Goal: Task Accomplishment & Management: Use online tool/utility

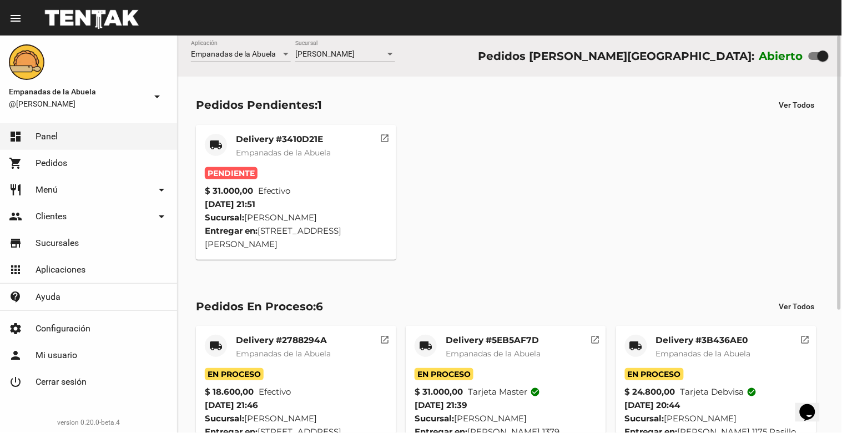
click at [275, 135] on mat-card-title "Delivery #3410D21E" at bounding box center [283, 139] width 95 height 11
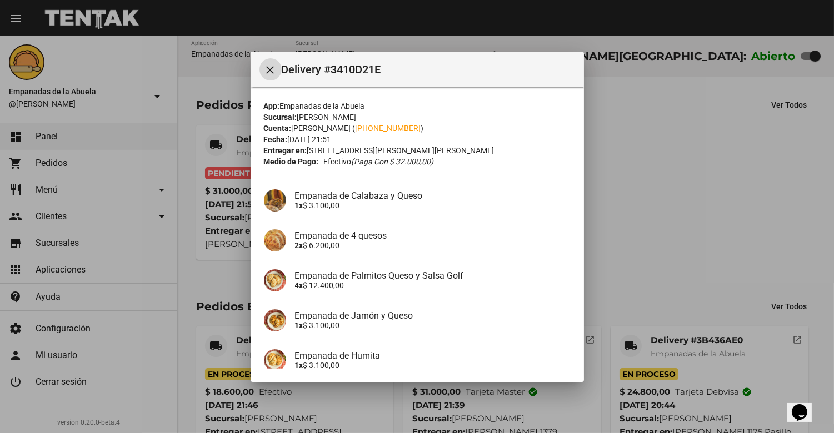
scroll to position [148, 0]
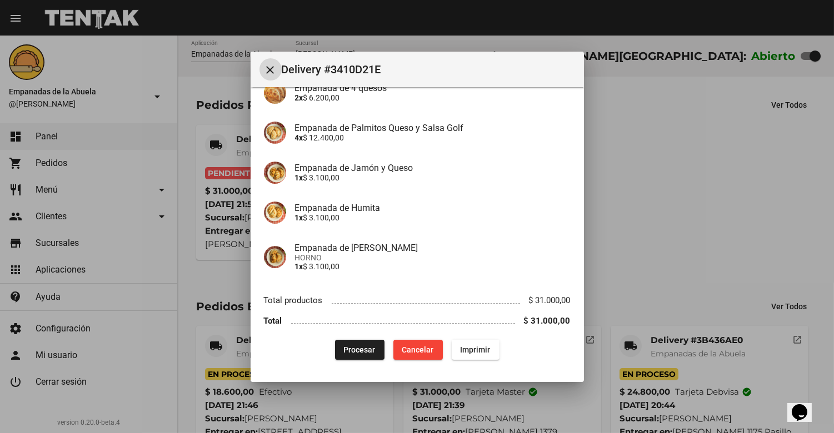
click at [366, 352] on span "Procesar" at bounding box center [360, 349] width 32 height 9
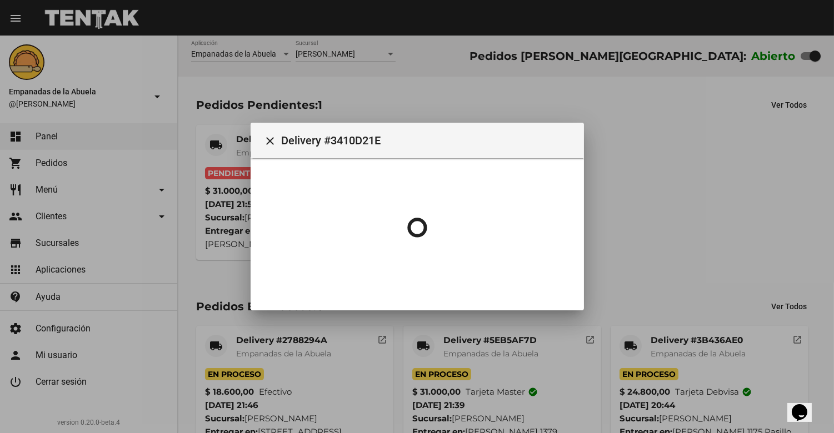
scroll to position [0, 0]
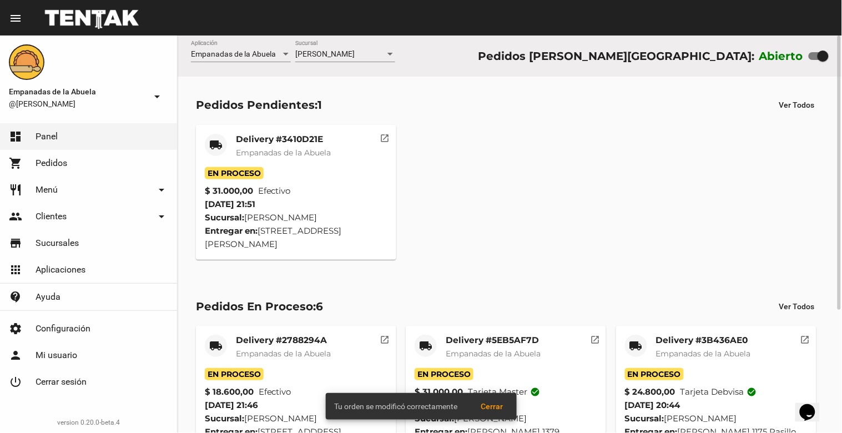
click at [274, 148] on span "Empanadas de la Abuela" at bounding box center [283, 153] width 95 height 10
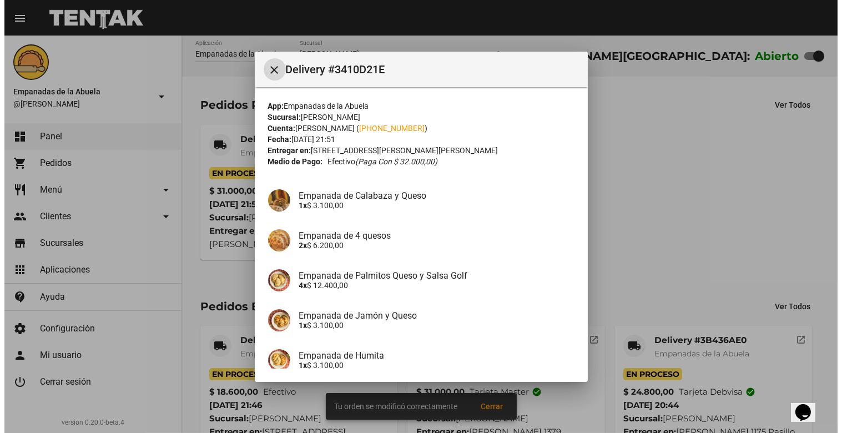
scroll to position [148, 0]
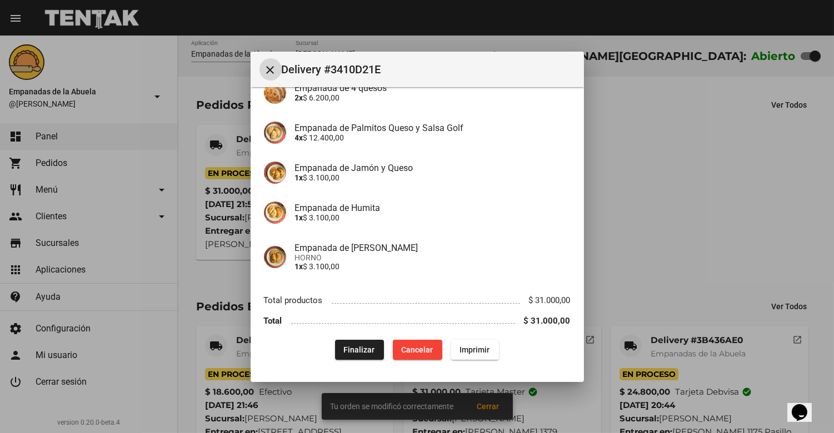
click at [465, 343] on button "Imprimir" at bounding box center [475, 350] width 48 height 20
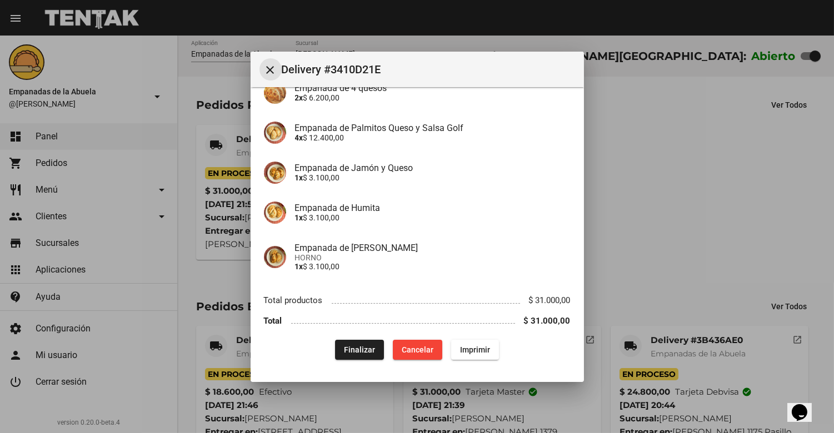
click at [268, 69] on mat-icon "close" at bounding box center [270, 69] width 13 height 13
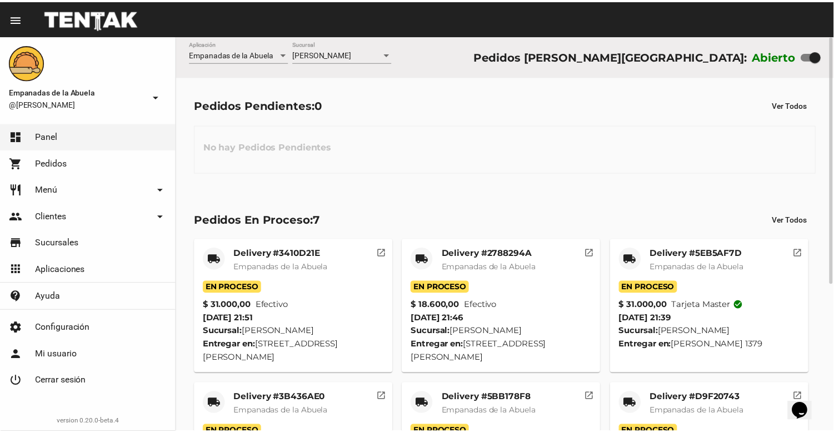
scroll to position [235, 0]
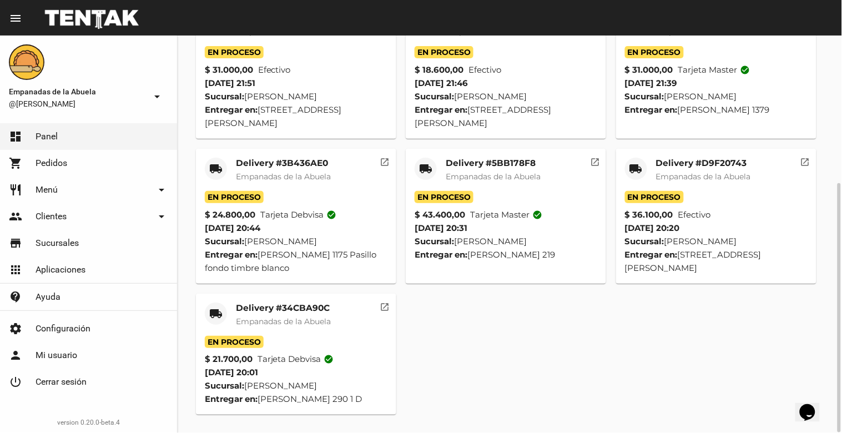
click at [285, 323] on span "Empanadas de la Abuela" at bounding box center [283, 322] width 95 height 10
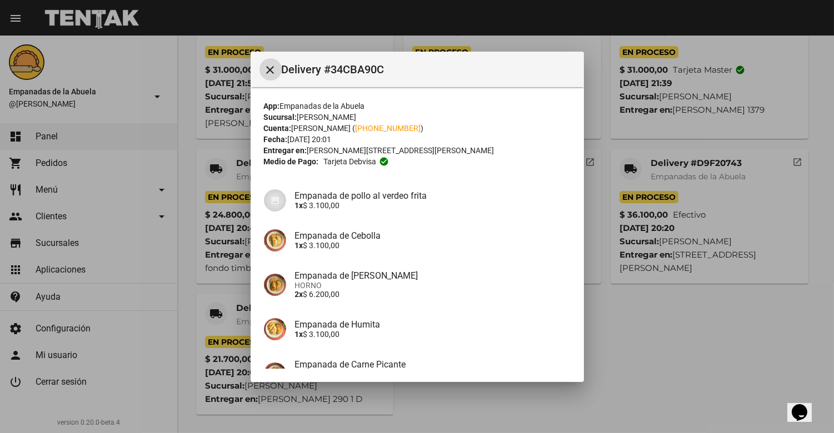
scroll to position [157, 0]
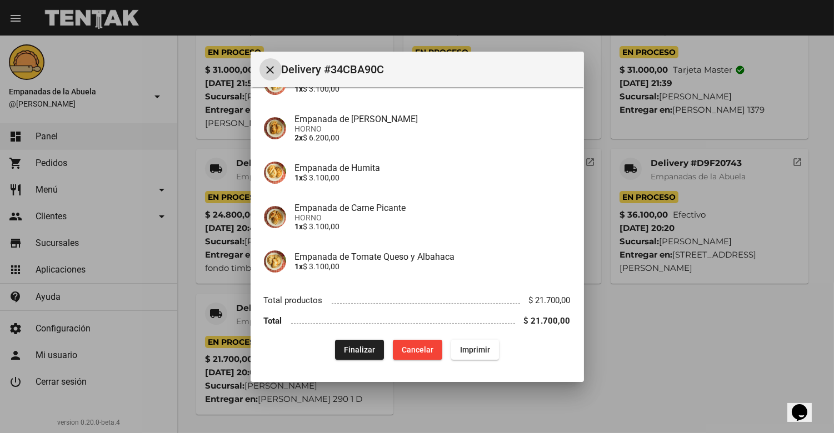
click at [358, 349] on span "Finalizar" at bounding box center [359, 349] width 31 height 9
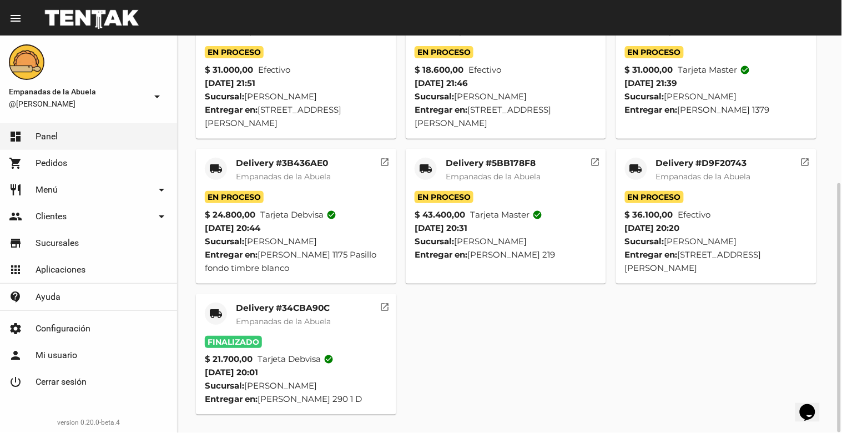
click at [725, 160] on mat-card-title "Delivery #D9F20743" at bounding box center [703, 163] width 95 height 11
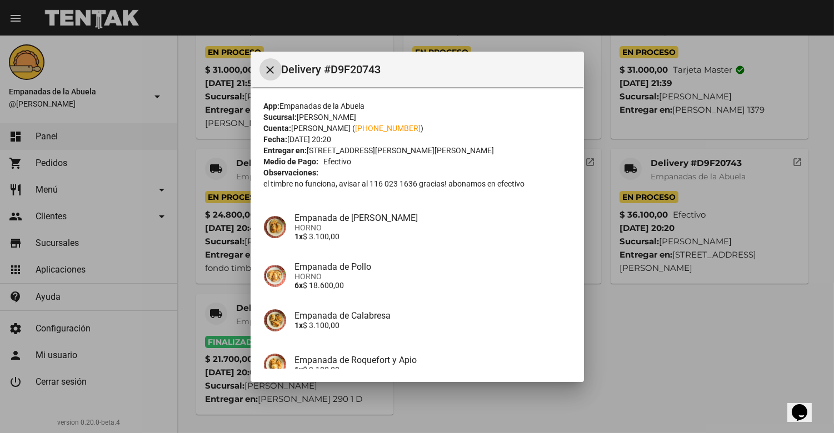
scroll to position [148, 0]
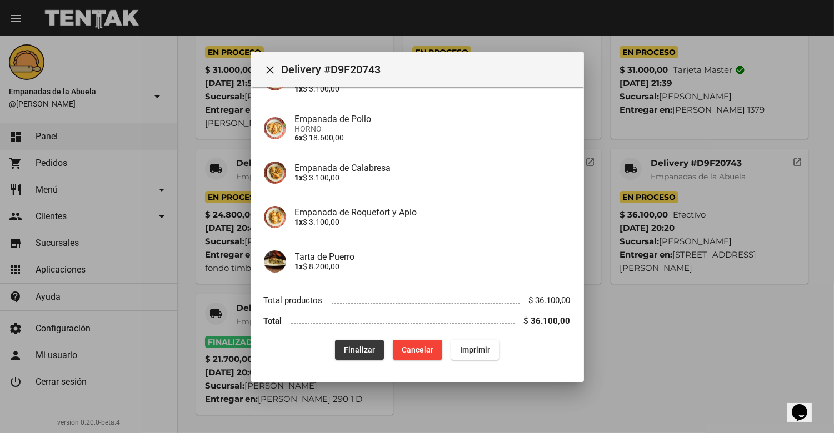
click at [349, 346] on span "Finalizar" at bounding box center [359, 349] width 31 height 9
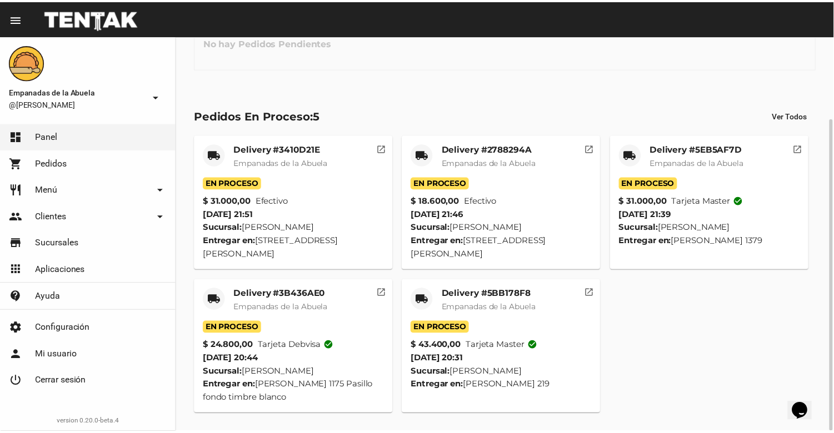
scroll to position [104, 0]
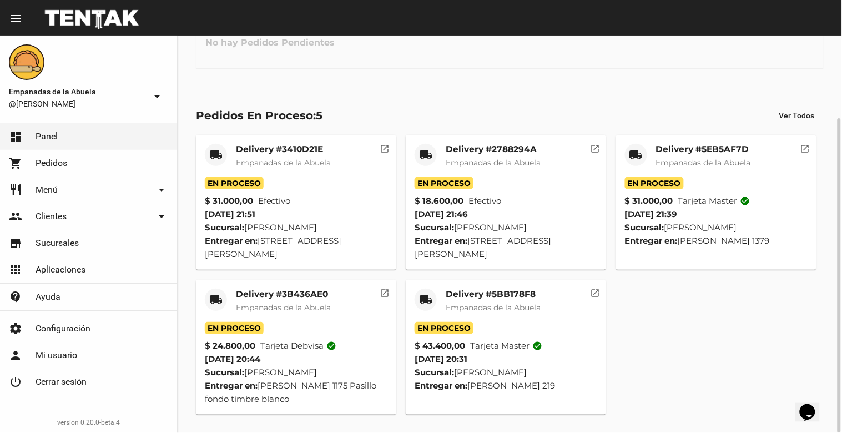
click at [498, 302] on mat-card-subtitle "Empanadas de la Abuela" at bounding box center [493, 307] width 95 height 11
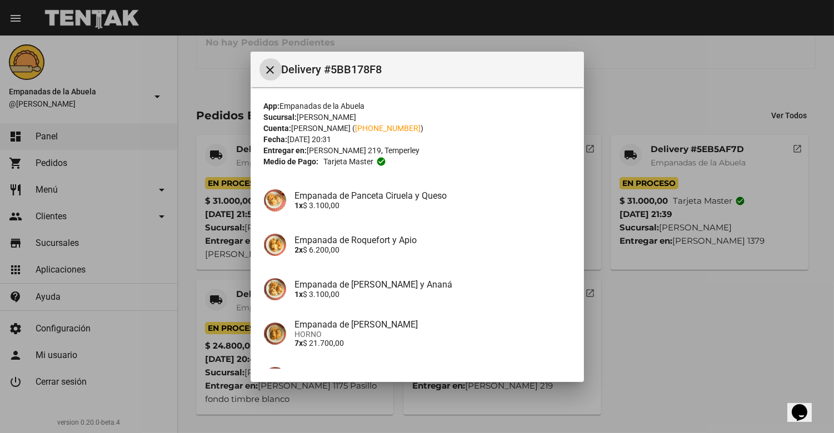
scroll to position [165, 0]
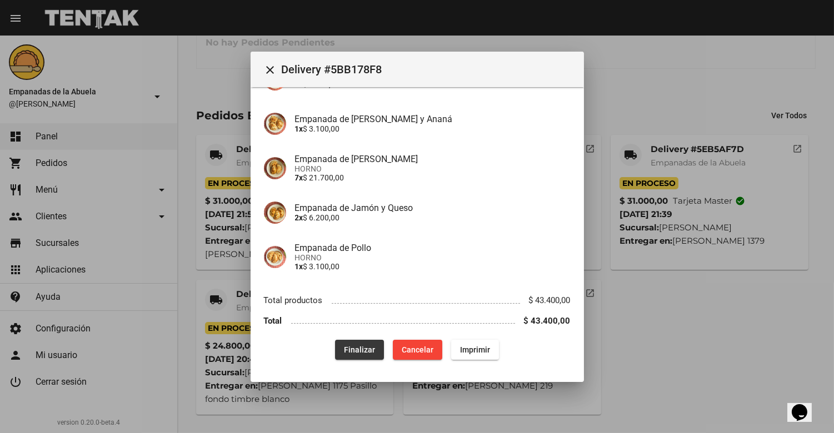
click at [357, 352] on span "Finalizar" at bounding box center [359, 349] width 31 height 9
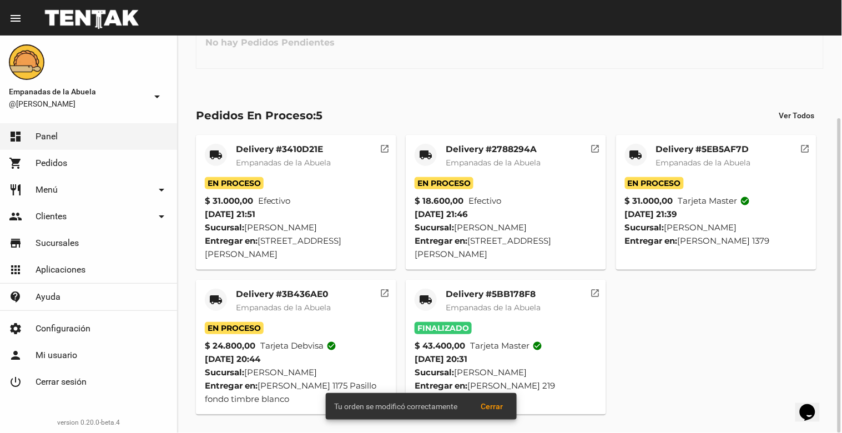
click at [276, 298] on mat-card-title "Delivery #3B436AE0" at bounding box center [283, 294] width 95 height 11
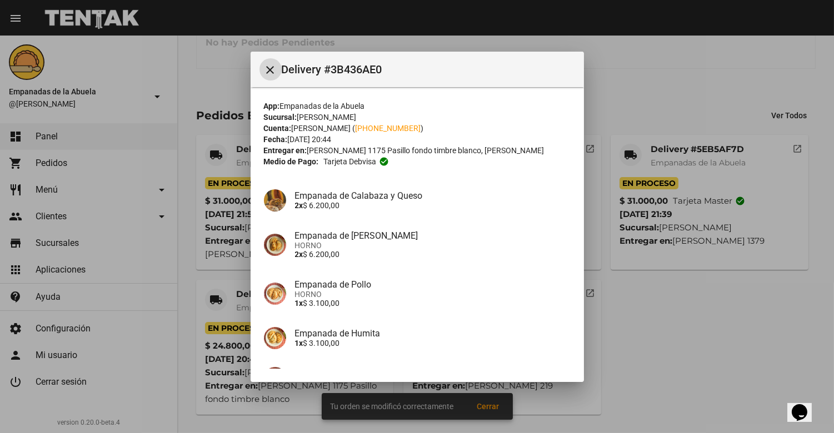
scroll to position [157, 0]
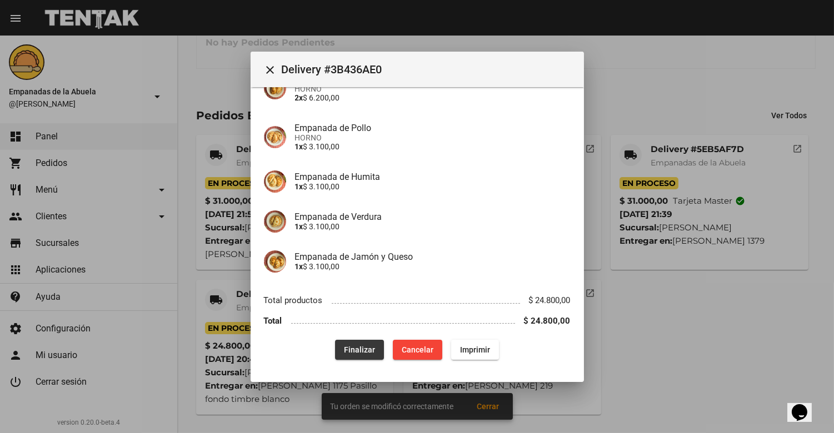
click at [353, 347] on span "Finalizar" at bounding box center [359, 349] width 31 height 9
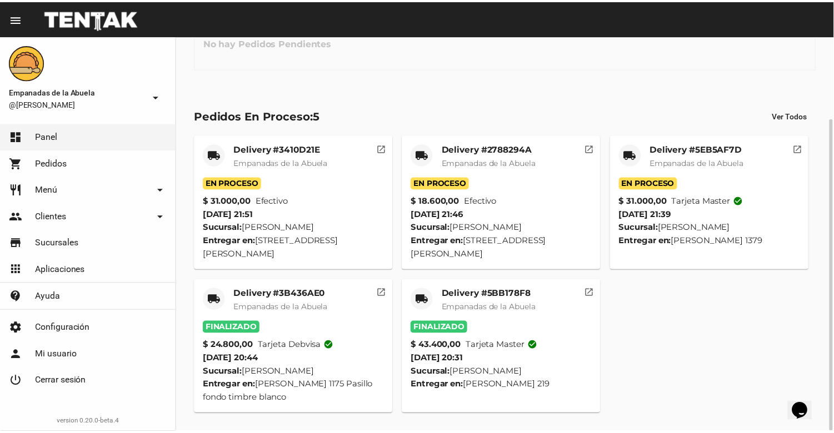
scroll to position [0, 0]
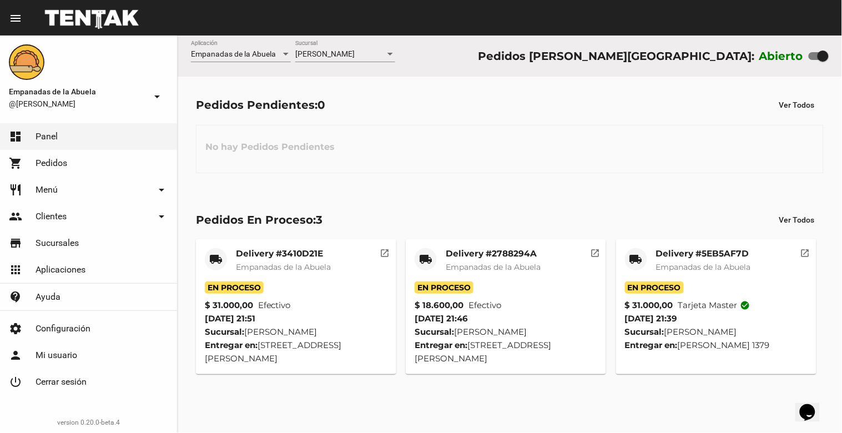
click at [331, 49] on div "[PERSON_NAME] Sucursal" at bounding box center [345, 52] width 100 height 22
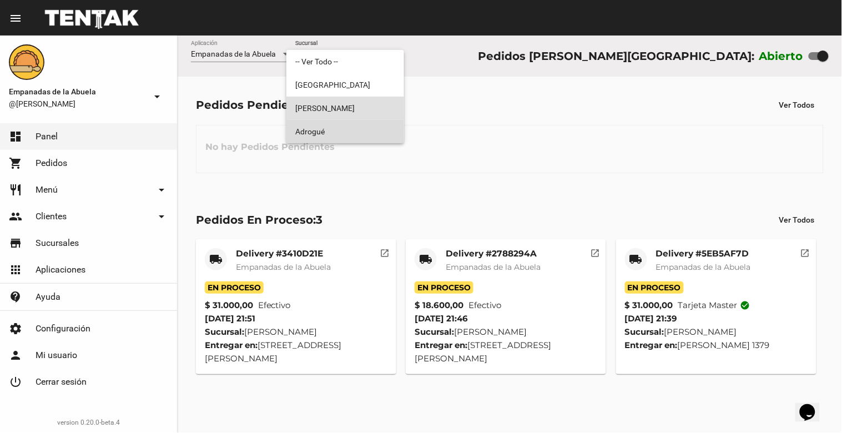
click at [349, 125] on span "Adrogué" at bounding box center [345, 131] width 100 height 23
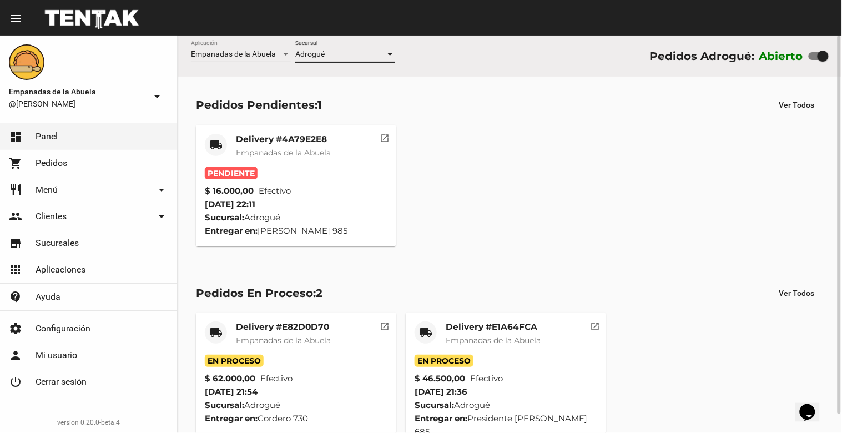
click at [340, 57] on div "Adrogué" at bounding box center [340, 54] width 90 height 9
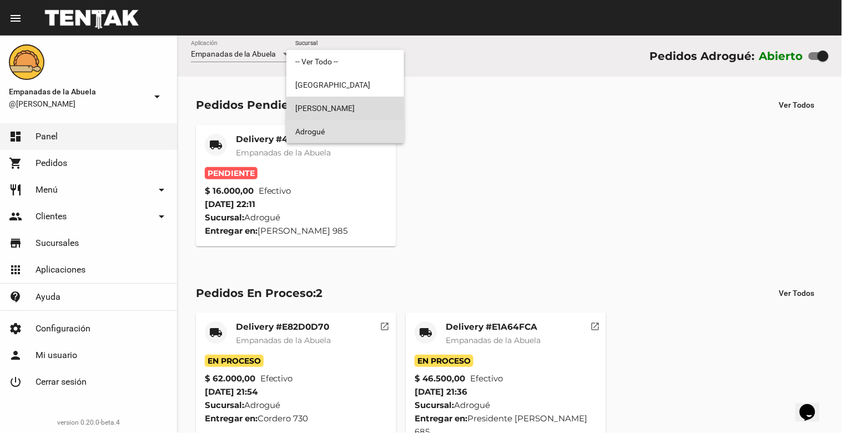
click at [343, 109] on span "[PERSON_NAME]" at bounding box center [345, 108] width 100 height 23
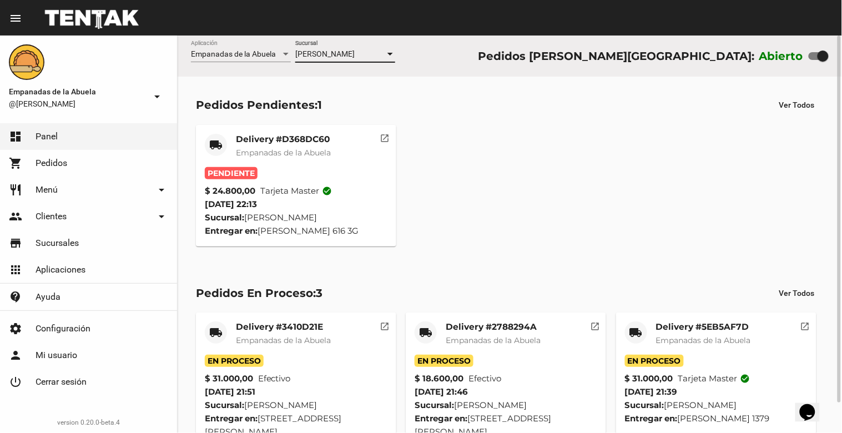
click at [279, 149] on span "Empanadas de la Abuela" at bounding box center [283, 153] width 95 height 10
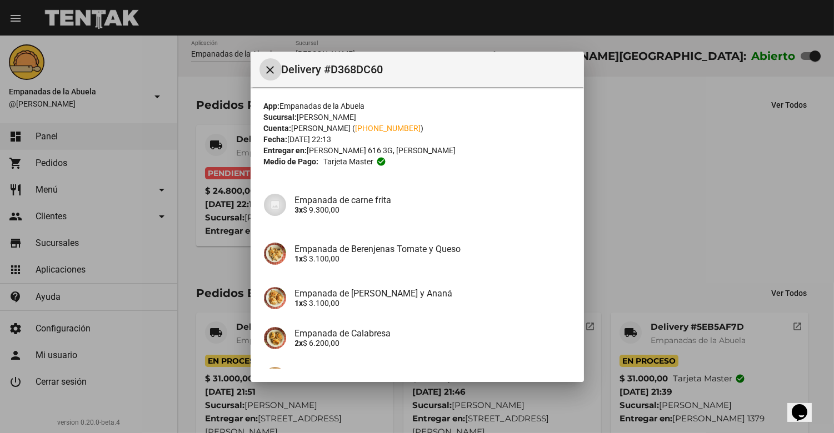
scroll to position [117, 0]
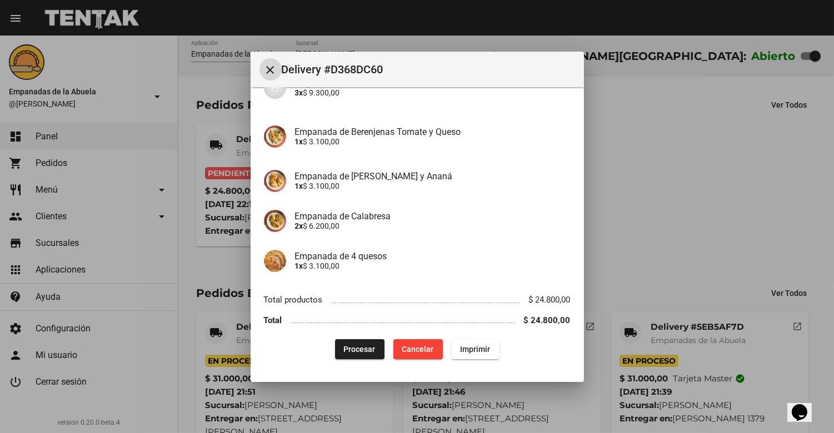
click at [348, 347] on span "Procesar" at bounding box center [360, 349] width 32 height 9
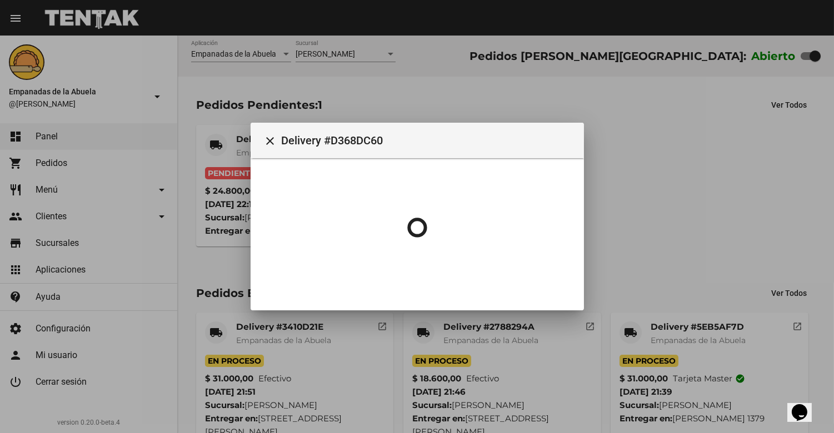
scroll to position [0, 0]
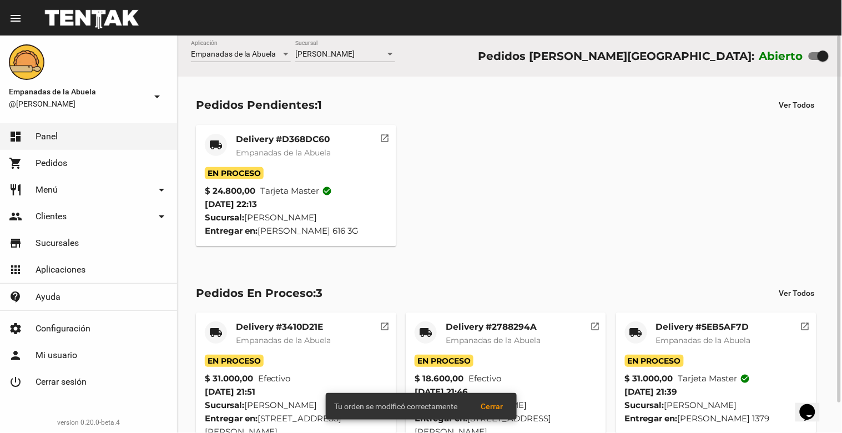
click at [267, 152] on span "Empanadas de la Abuela" at bounding box center [283, 153] width 95 height 10
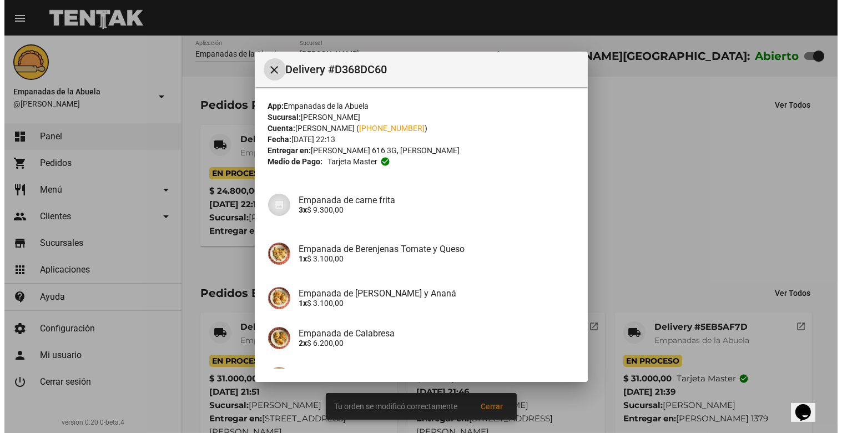
scroll to position [117, 0]
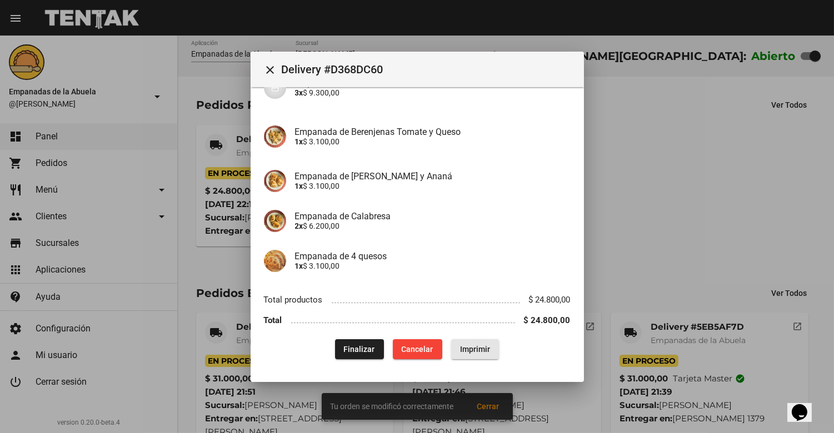
click at [475, 348] on span "Imprimir" at bounding box center [475, 349] width 30 height 9
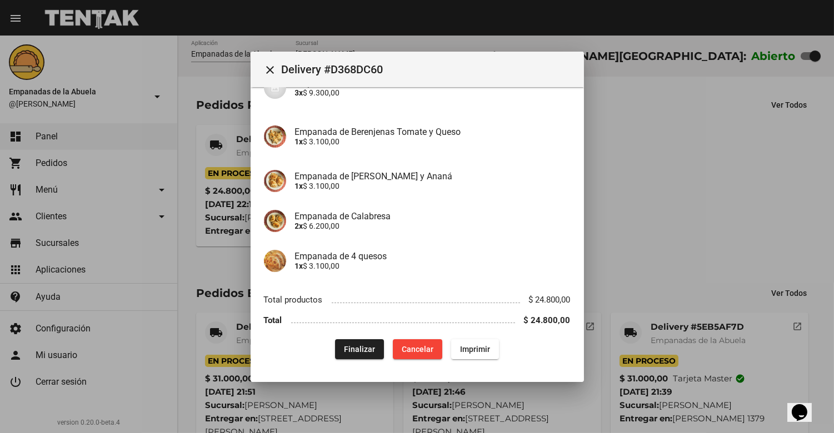
click at [268, 68] on mat-icon "close" at bounding box center [270, 69] width 13 height 13
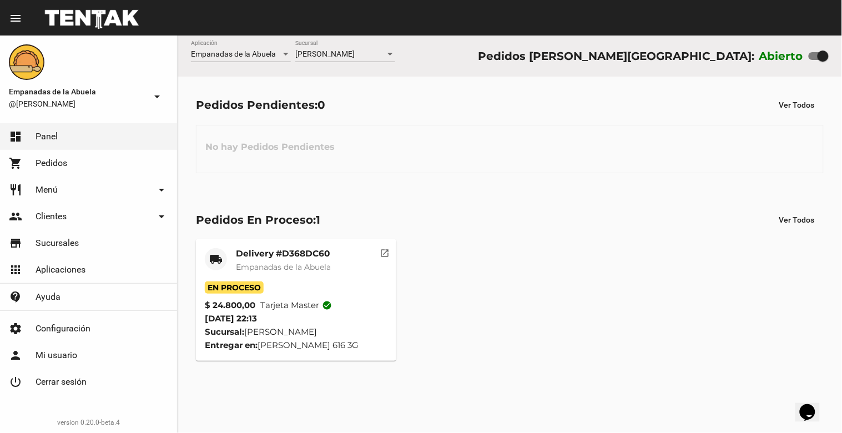
click at [814, 51] on label at bounding box center [819, 55] width 20 height 13
click at [814, 60] on input "checkbox" at bounding box center [814, 60] width 1 height 1
checkbox input "false"
